Goal: Transaction & Acquisition: Subscribe to service/newsletter

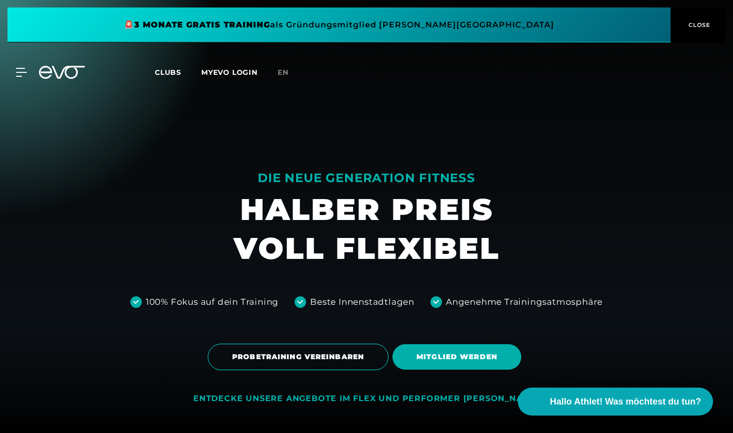
scroll to position [430, 0]
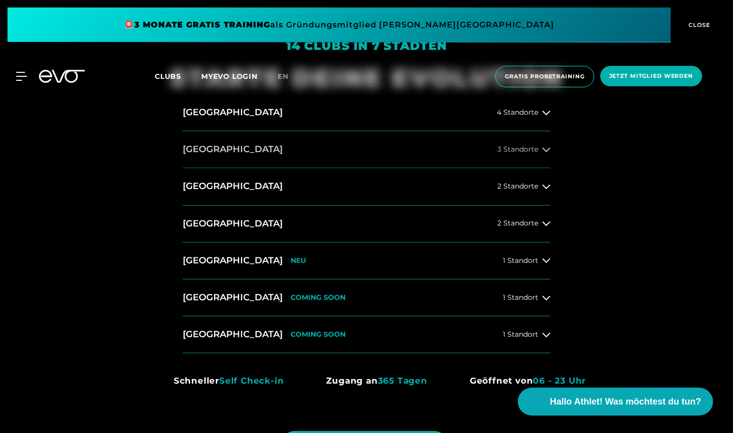
click at [545, 156] on button "[GEOGRAPHIC_DATA] 3 Standorte" at bounding box center [366, 149] width 367 height 37
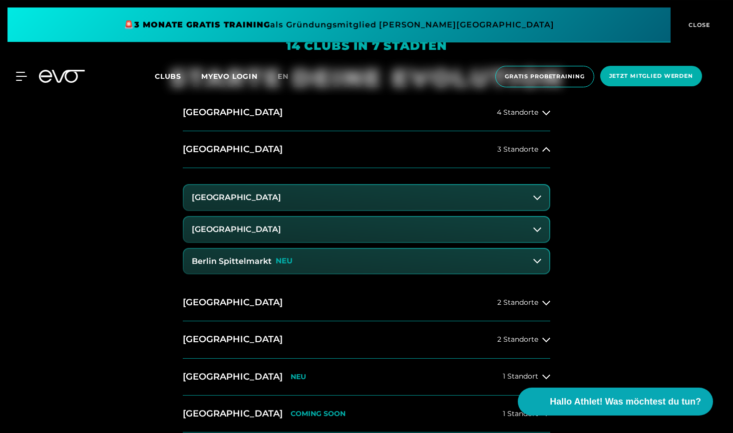
click at [259, 257] on h3 "Berlin Spittelmarkt" at bounding box center [232, 261] width 80 height 9
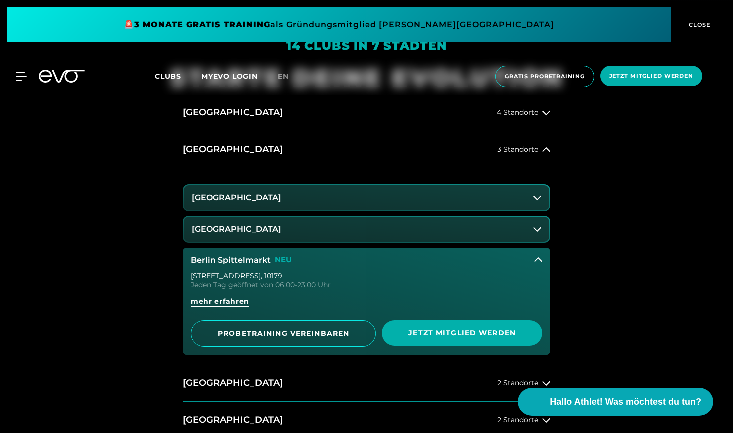
click at [243, 267] on button "Berlin Spittelmarkt NEU" at bounding box center [366, 260] width 367 height 25
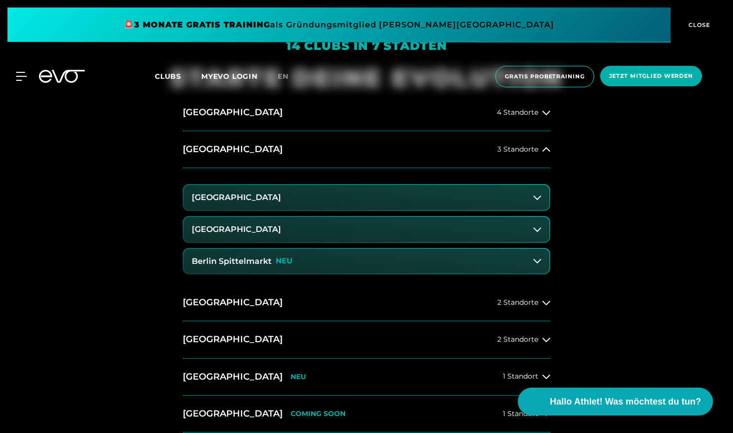
click at [292, 261] on button "Berlin Spittelmarkt NEU" at bounding box center [366, 261] width 365 height 25
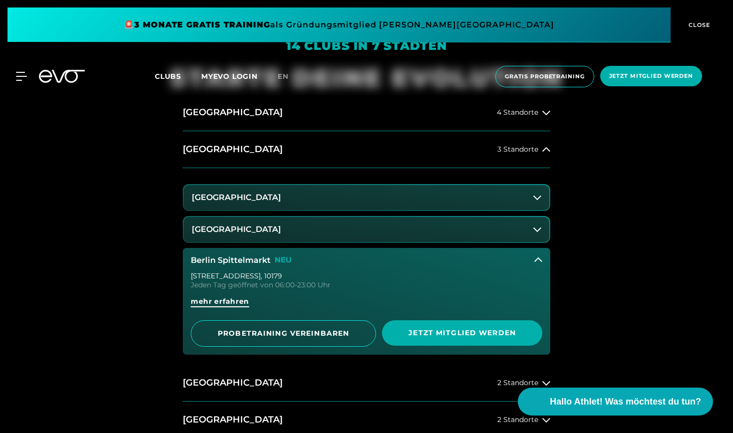
click at [211, 302] on span "mehr erfahren" at bounding box center [220, 302] width 58 height 10
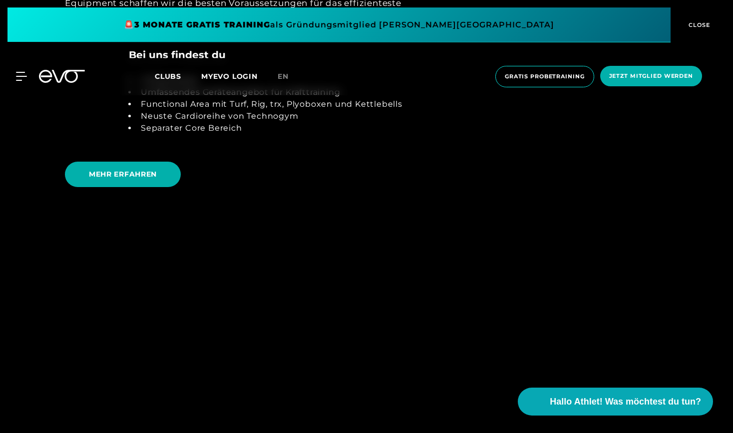
scroll to position [2233, 0]
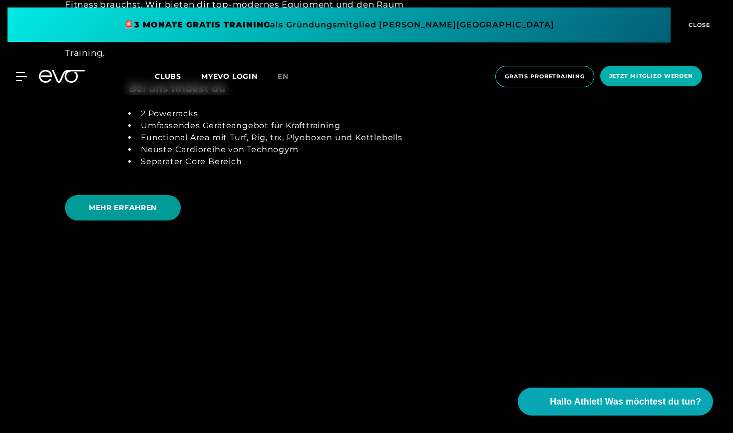
click at [156, 206] on span "MEHR ERFAHREN" at bounding box center [123, 208] width 68 height 10
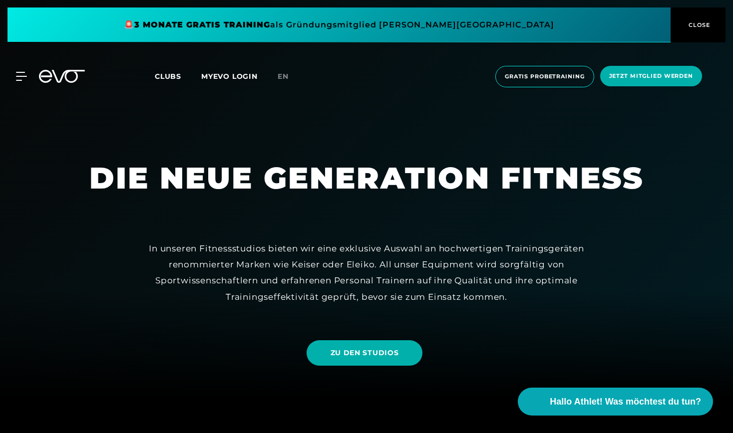
scroll to position [213, 0]
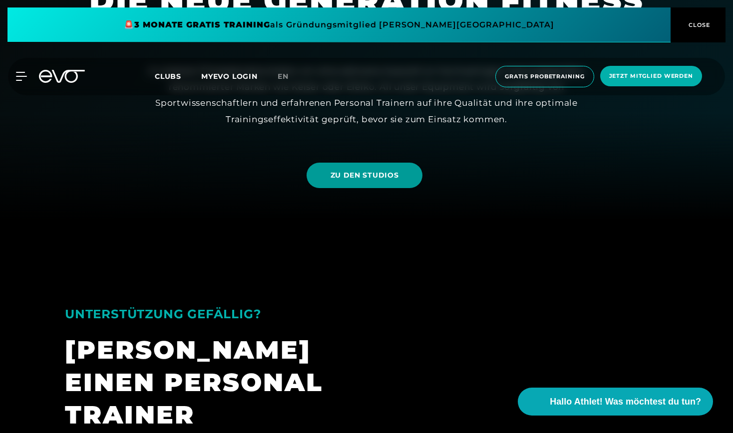
click at [354, 171] on span "ZU DEN STUDIOS" at bounding box center [365, 175] width 68 height 10
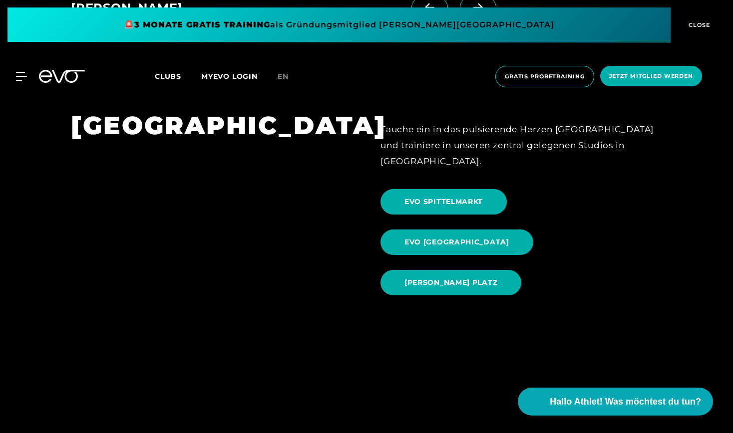
scroll to position [1025, 0]
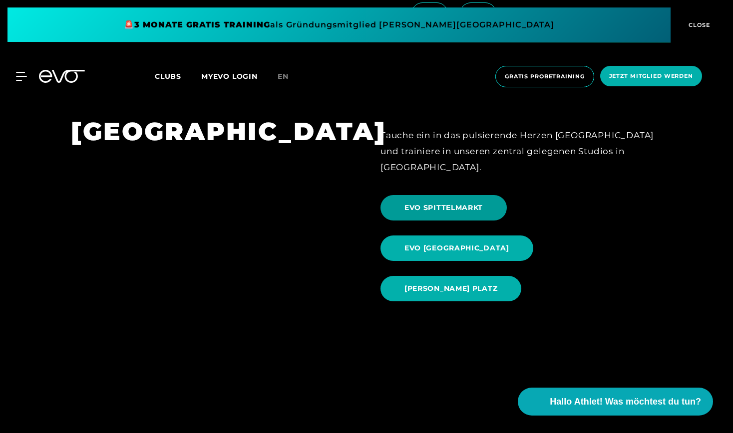
click at [459, 195] on span "EVO SPITTELMARKT" at bounding box center [443, 207] width 126 height 25
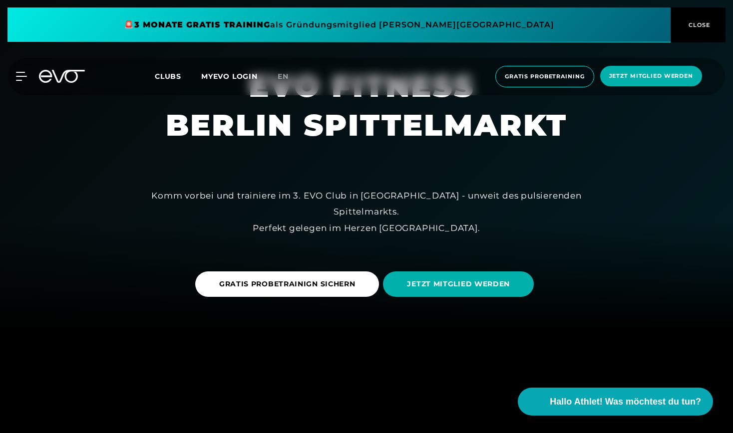
scroll to position [192, 0]
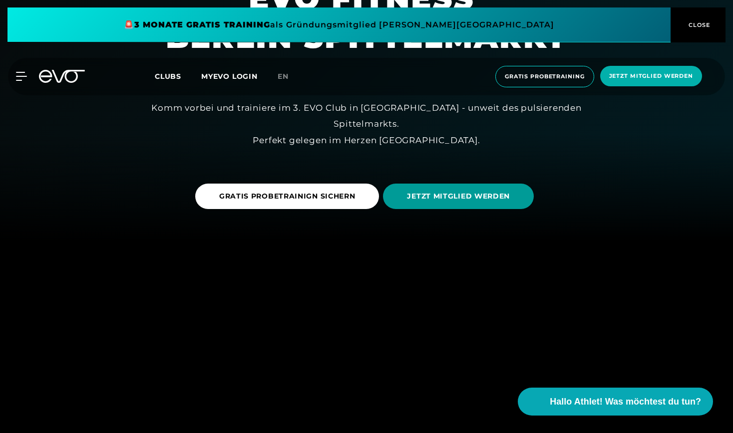
click at [438, 200] on span "JETZT MITGLIED WERDEN" at bounding box center [458, 196] width 103 height 10
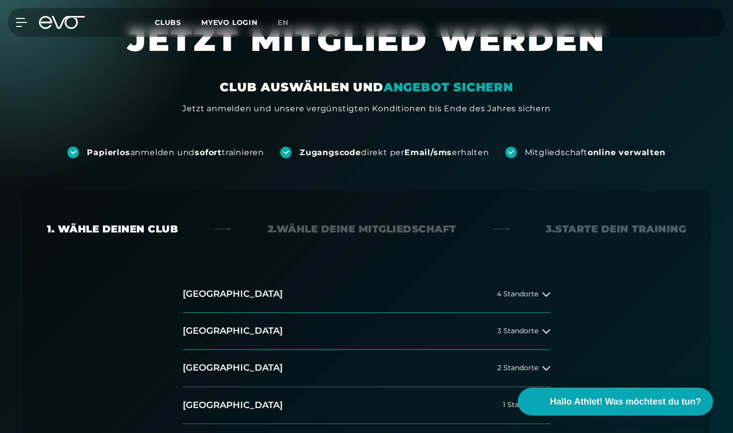
scroll to position [46, 0]
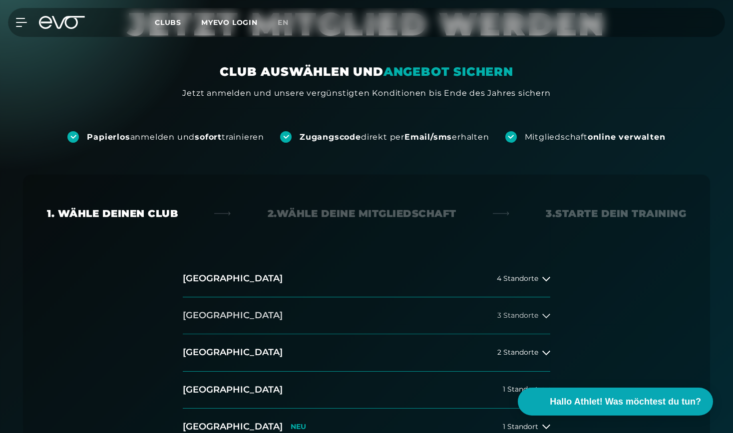
click at [248, 311] on button "[GEOGRAPHIC_DATA] 3 Standorte" at bounding box center [366, 316] width 367 height 37
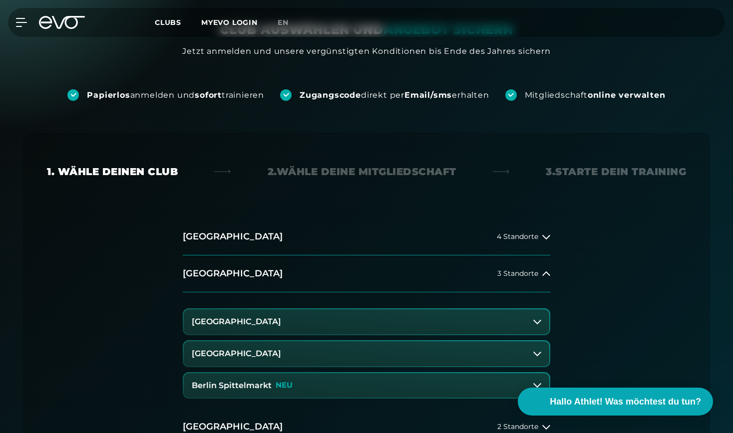
scroll to position [101, 0]
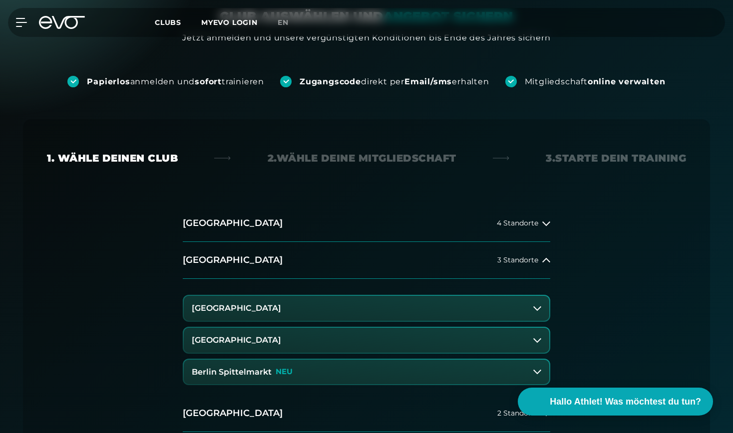
click at [267, 371] on h3 "Berlin Spittelmarkt" at bounding box center [232, 372] width 80 height 9
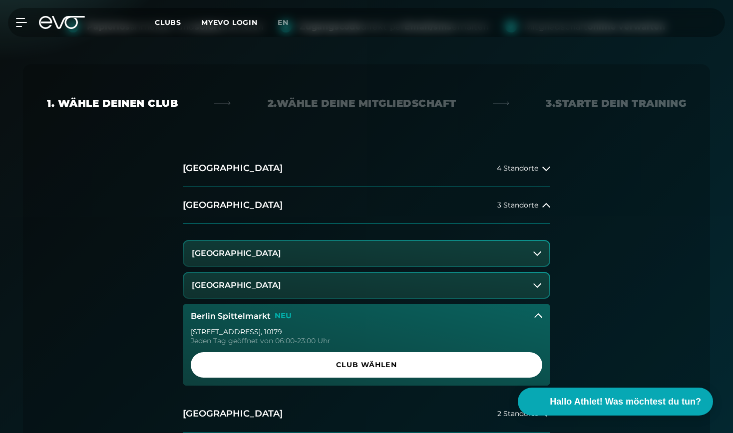
scroll to position [162, 0]
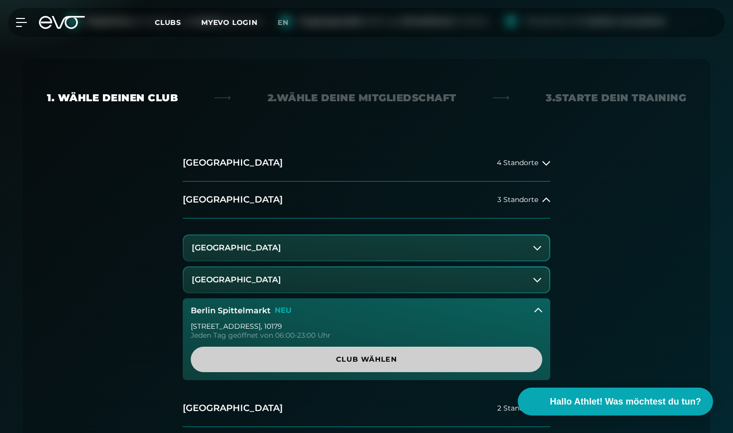
click at [323, 352] on span "Club wählen" at bounding box center [366, 359] width 351 height 25
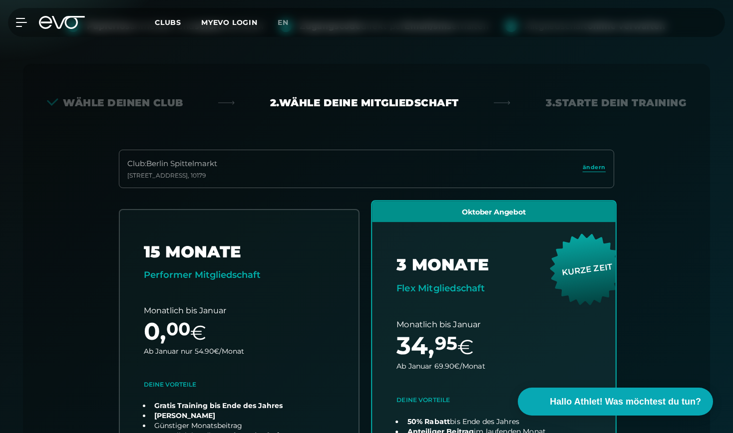
scroll to position [147, 0]
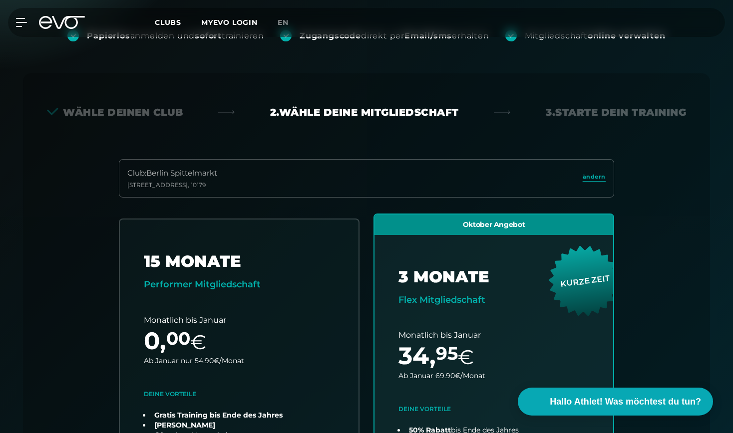
click at [531, 179] on div "Club : Berlin [STREET_ADDRESS]" at bounding box center [366, 178] width 495 height 38
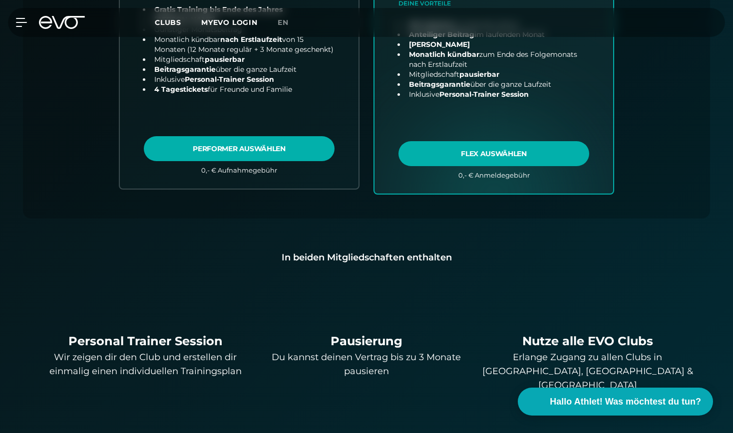
scroll to position [195, 0]
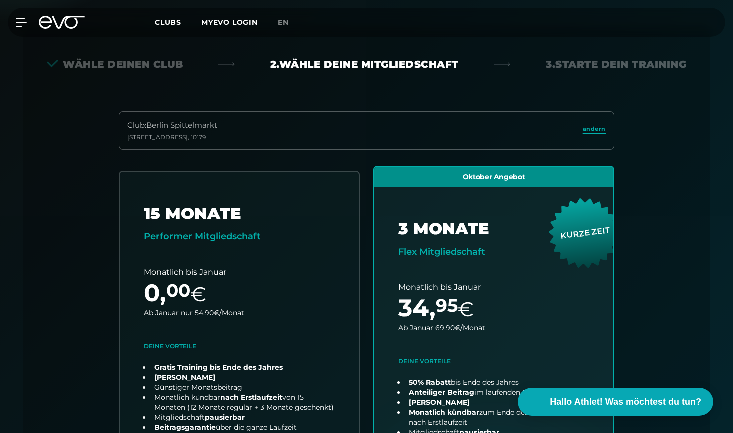
click at [598, 65] on div "3. Starte dein Training" at bounding box center [616, 64] width 140 height 14
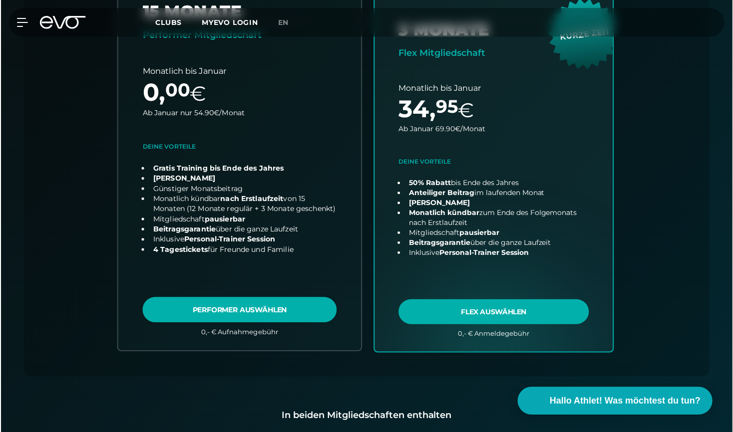
scroll to position [329, 0]
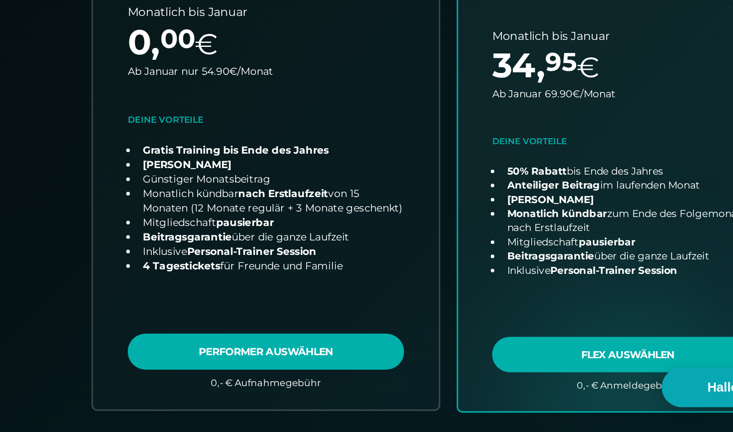
click at [155, 177] on link "choose plan" at bounding box center [239, 225] width 244 height 382
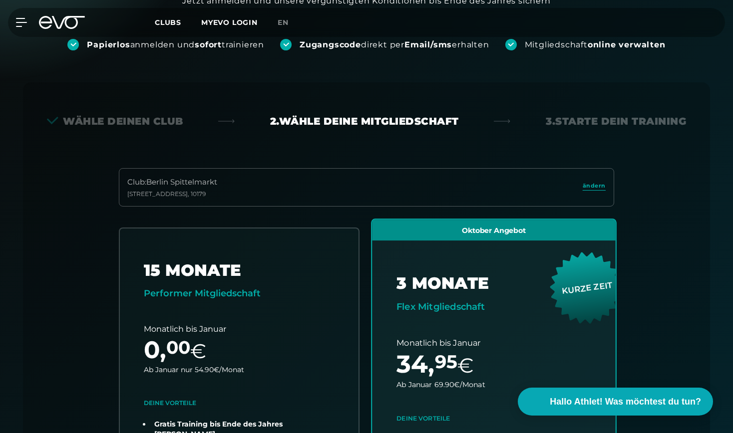
scroll to position [74, 0]
